Goal: Obtain resource: Download file/media

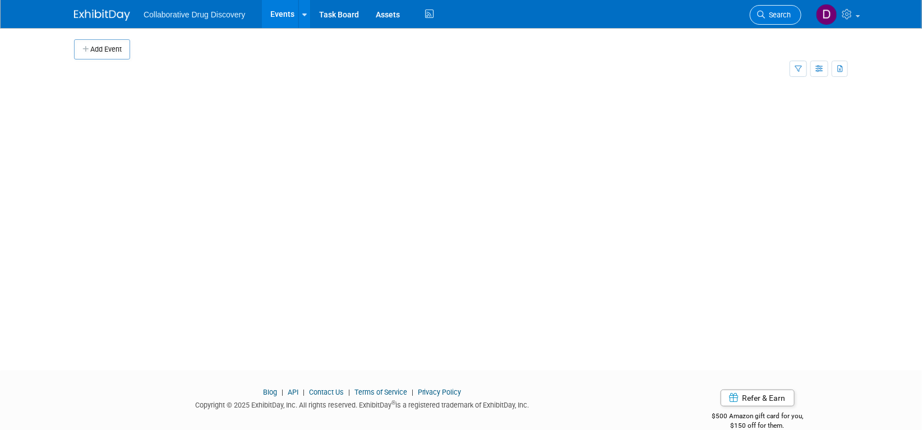
click at [775, 12] on span "Search" at bounding box center [778, 15] width 26 height 8
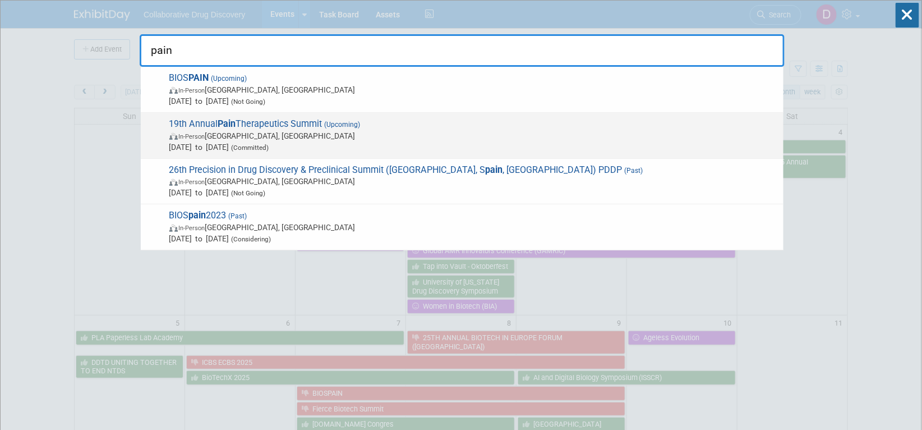
type input "pain"
click at [456, 114] on div "19th Annual Pain Therapeutics Summit (Upcoming) In-Person San Diego, CA Oct 13,…" at bounding box center [462, 136] width 643 height 46
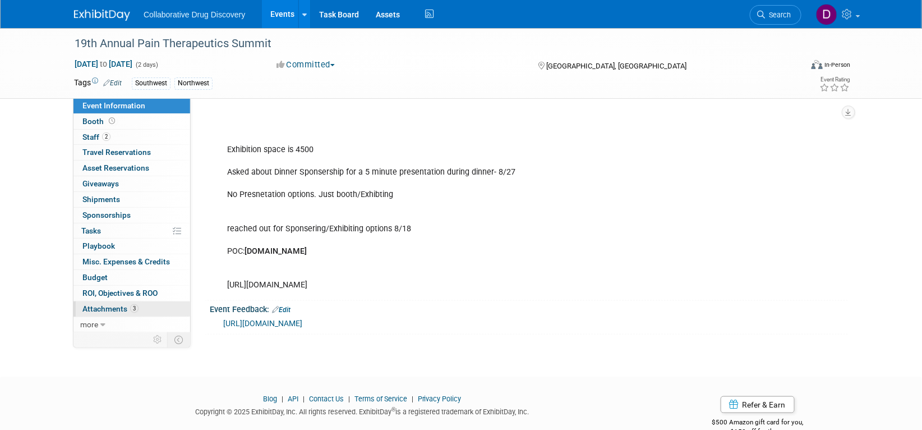
scroll to position [334, 0]
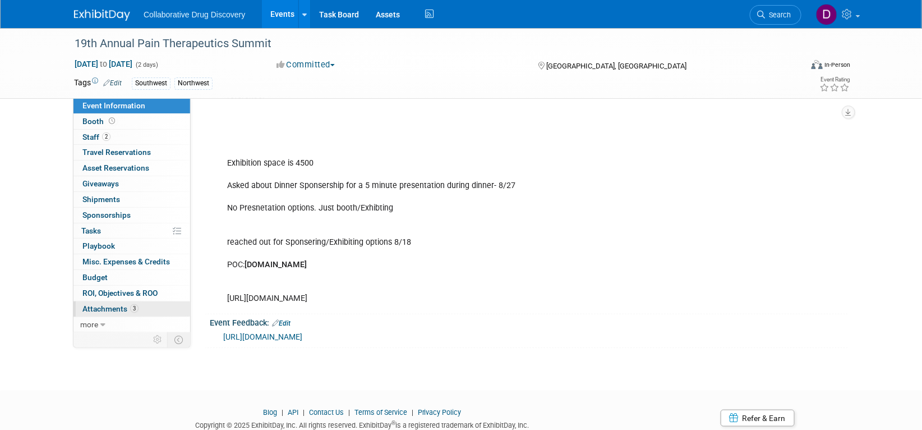
click at [154, 310] on link "3 Attachments 3" at bounding box center [132, 308] width 117 height 15
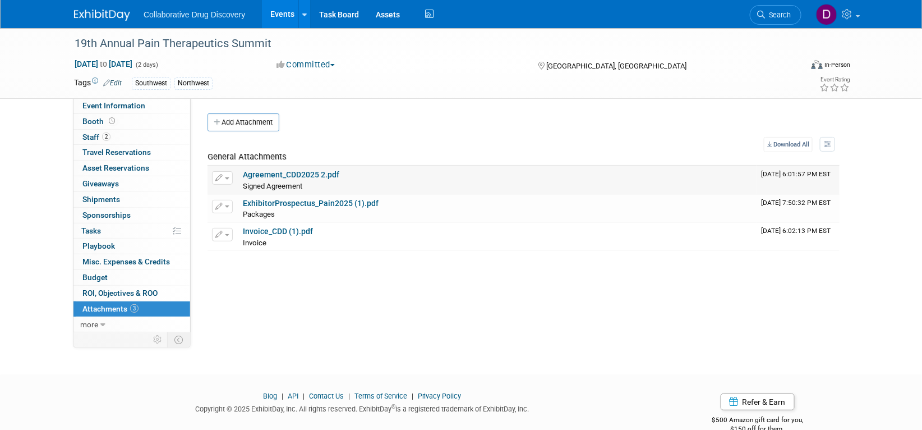
click at [300, 176] on link "Agreement_CDD2025 2.pdf" at bounding box center [291, 174] width 97 height 9
click at [292, 232] on link "Invoice_CDD (1).pdf" at bounding box center [278, 231] width 70 height 9
click at [304, 175] on link "Agreement_CDD2025 2.pdf" at bounding box center [291, 174] width 97 height 9
click at [782, 11] on span "Search" at bounding box center [778, 15] width 26 height 8
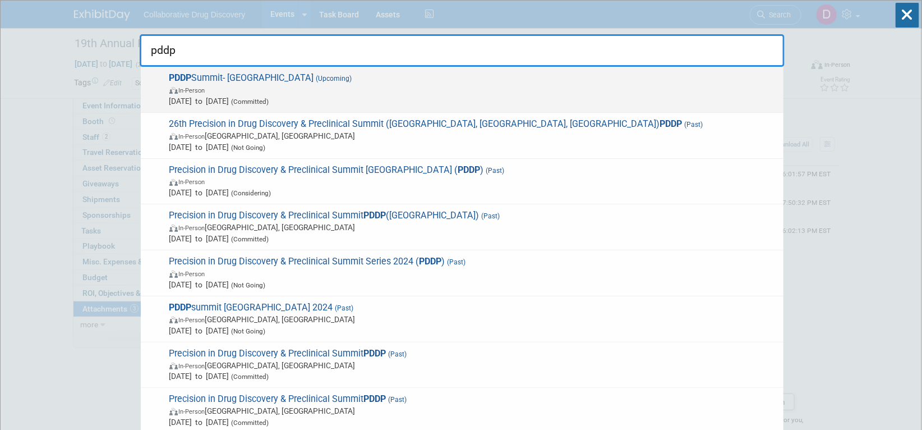
type input "pddp"
click at [646, 95] on span "[DATE] to [DATE] (Committed)" at bounding box center [473, 100] width 609 height 11
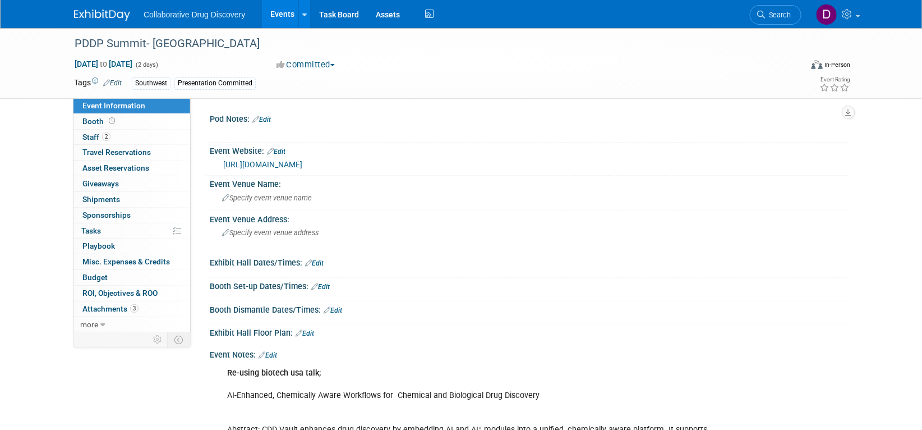
click at [292, 164] on link "https://events.precision-globe.com/single-event/precision-drug-discovery-precli…" at bounding box center [262, 164] width 79 height 9
